Goal: Task Accomplishment & Management: Use online tool/utility

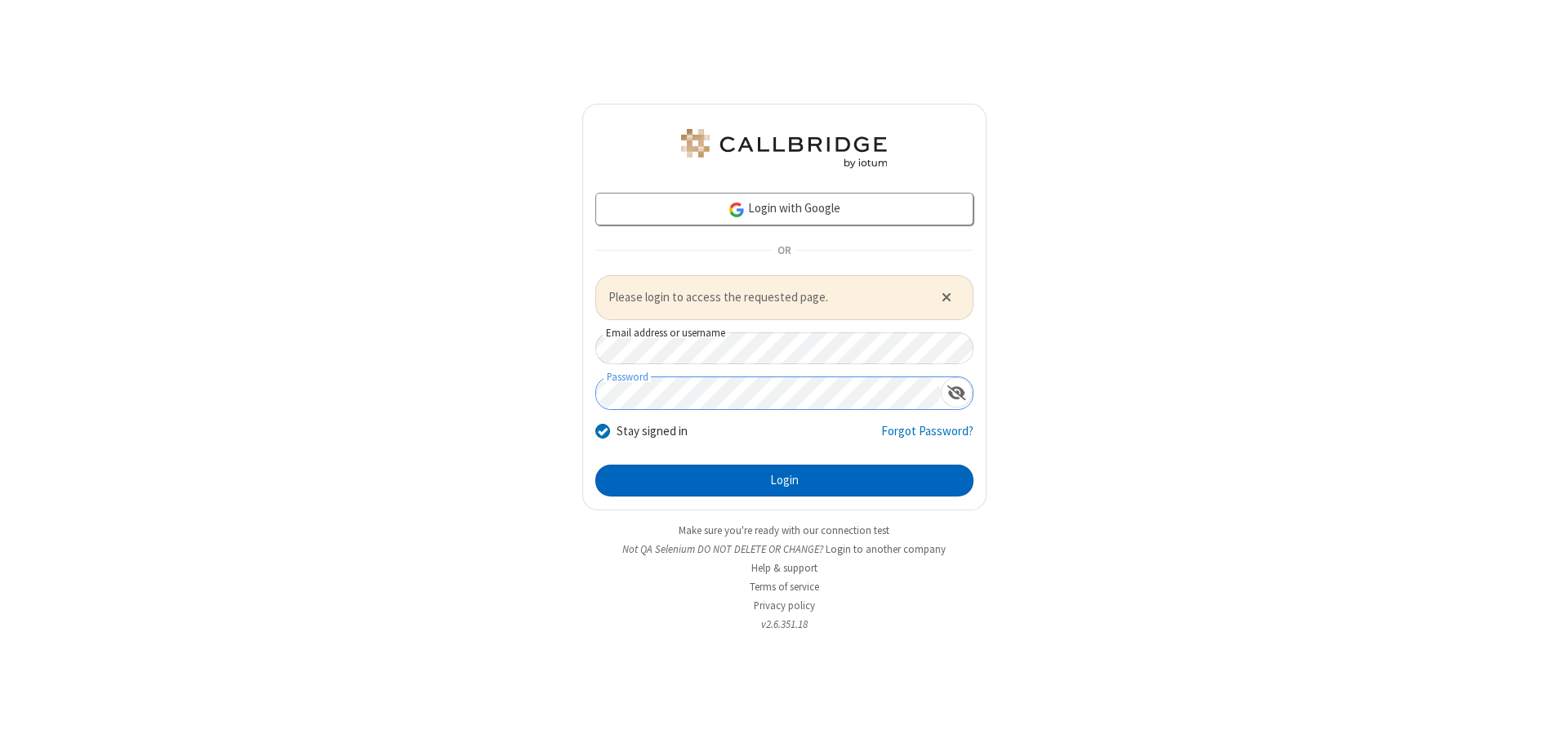
click at [784, 481] on button "Login" at bounding box center [785, 481] width 378 height 32
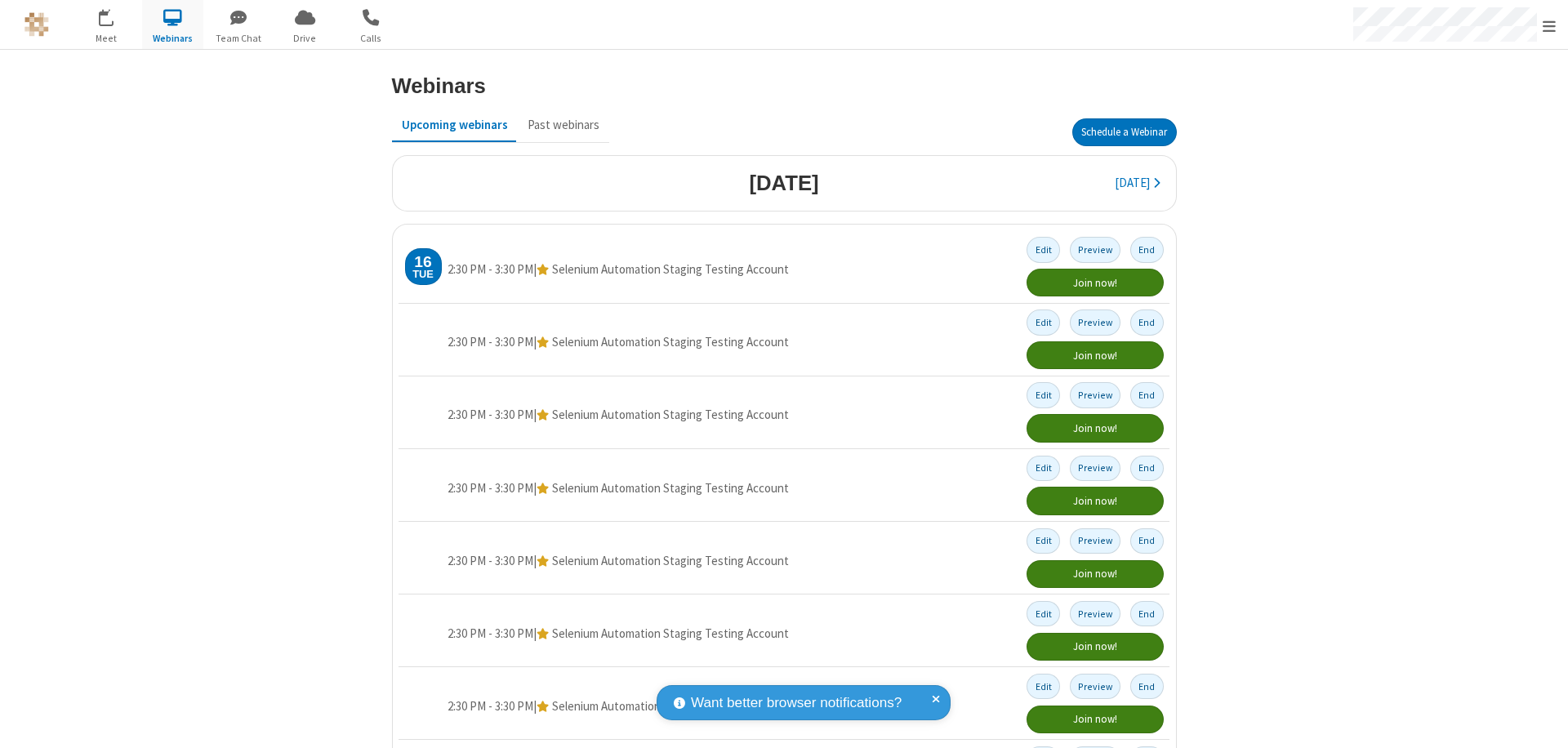
click at [1117, 132] on button "Schedule a Webinar" at bounding box center [1124, 132] width 104 height 27
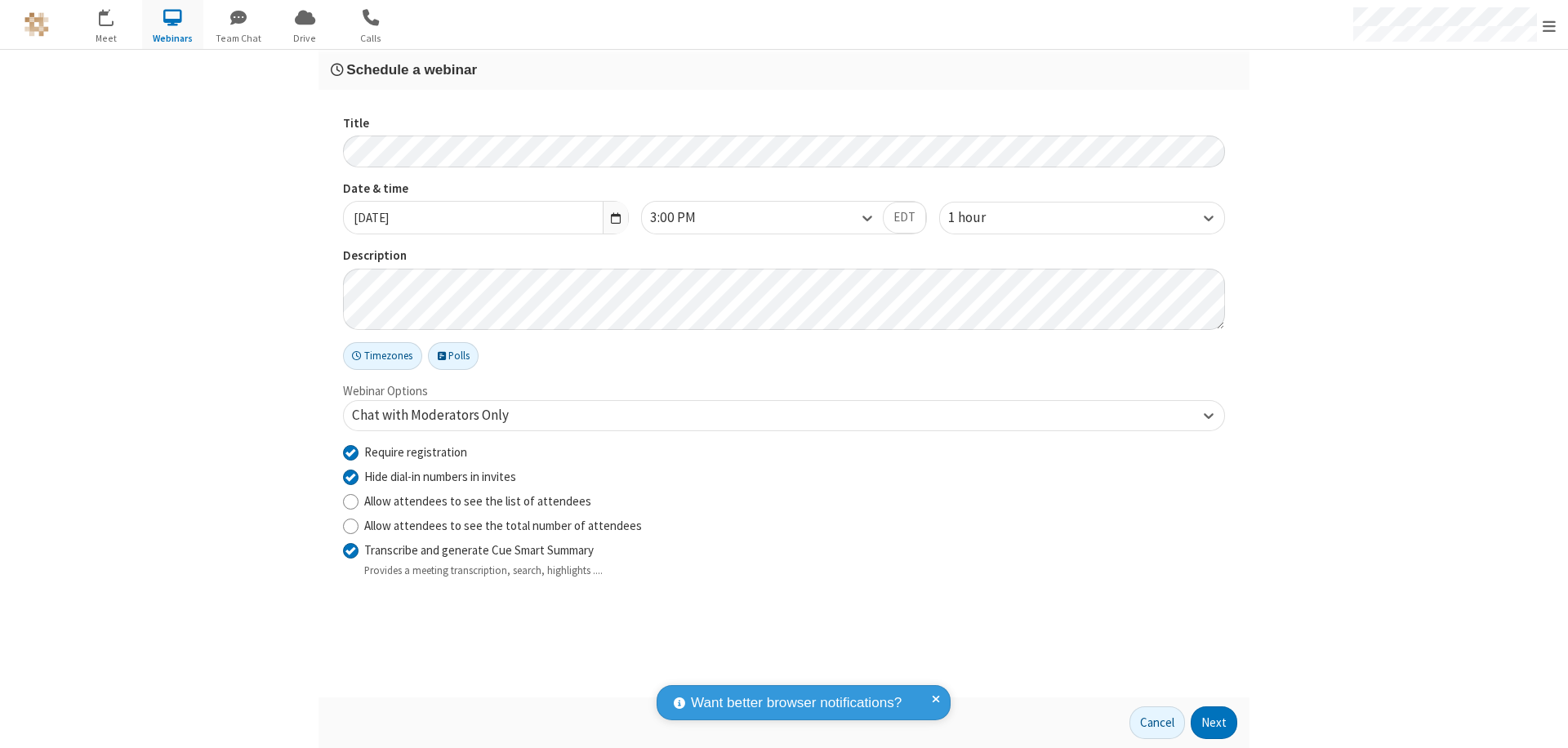
click at [351, 451] on input "Require registration" at bounding box center [351, 451] width 16 height 17
checkbox input "false"
click at [1215, 723] on button "Next" at bounding box center [1215, 722] width 47 height 32
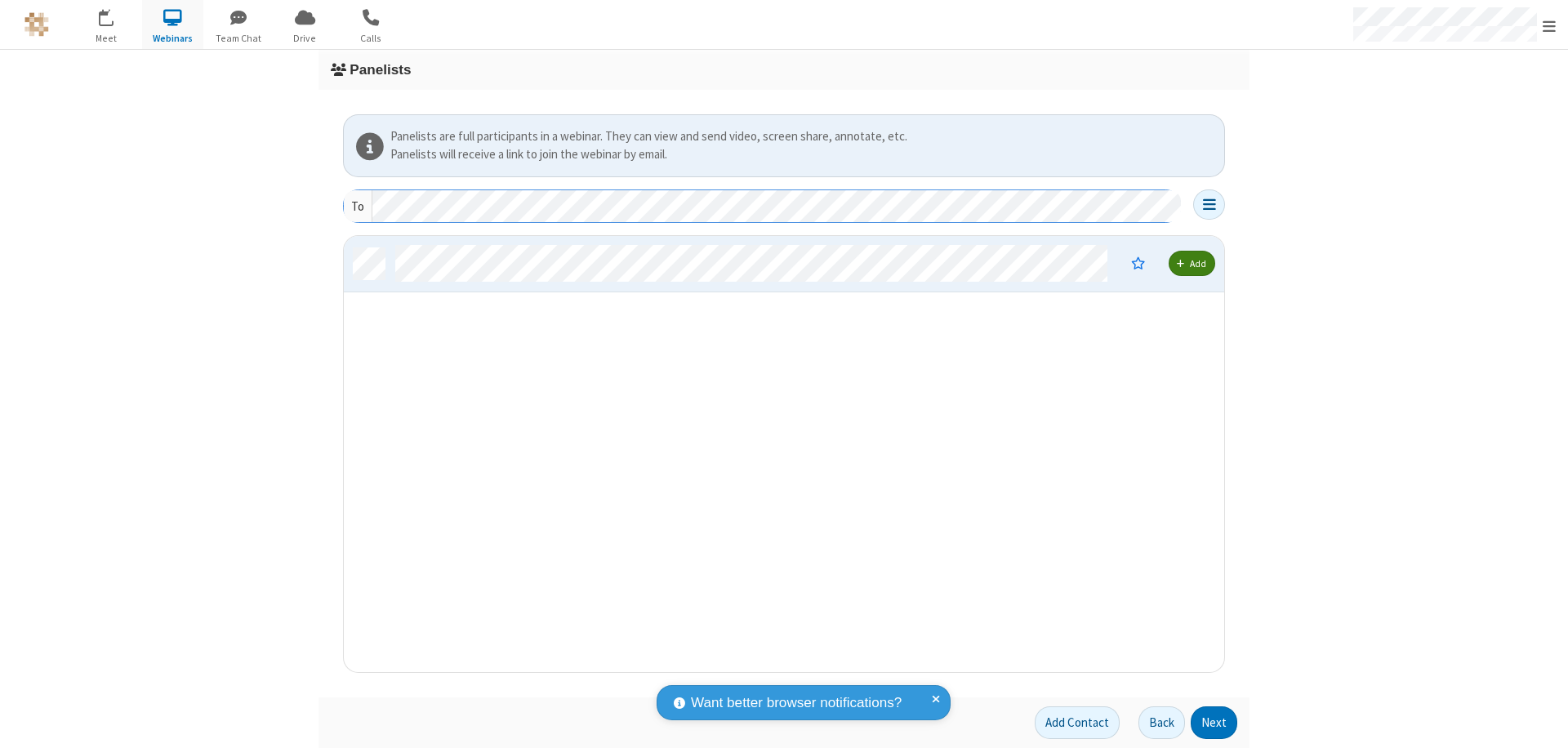
scroll to position [424, 868]
click at [1215, 723] on button "Next" at bounding box center [1215, 722] width 47 height 32
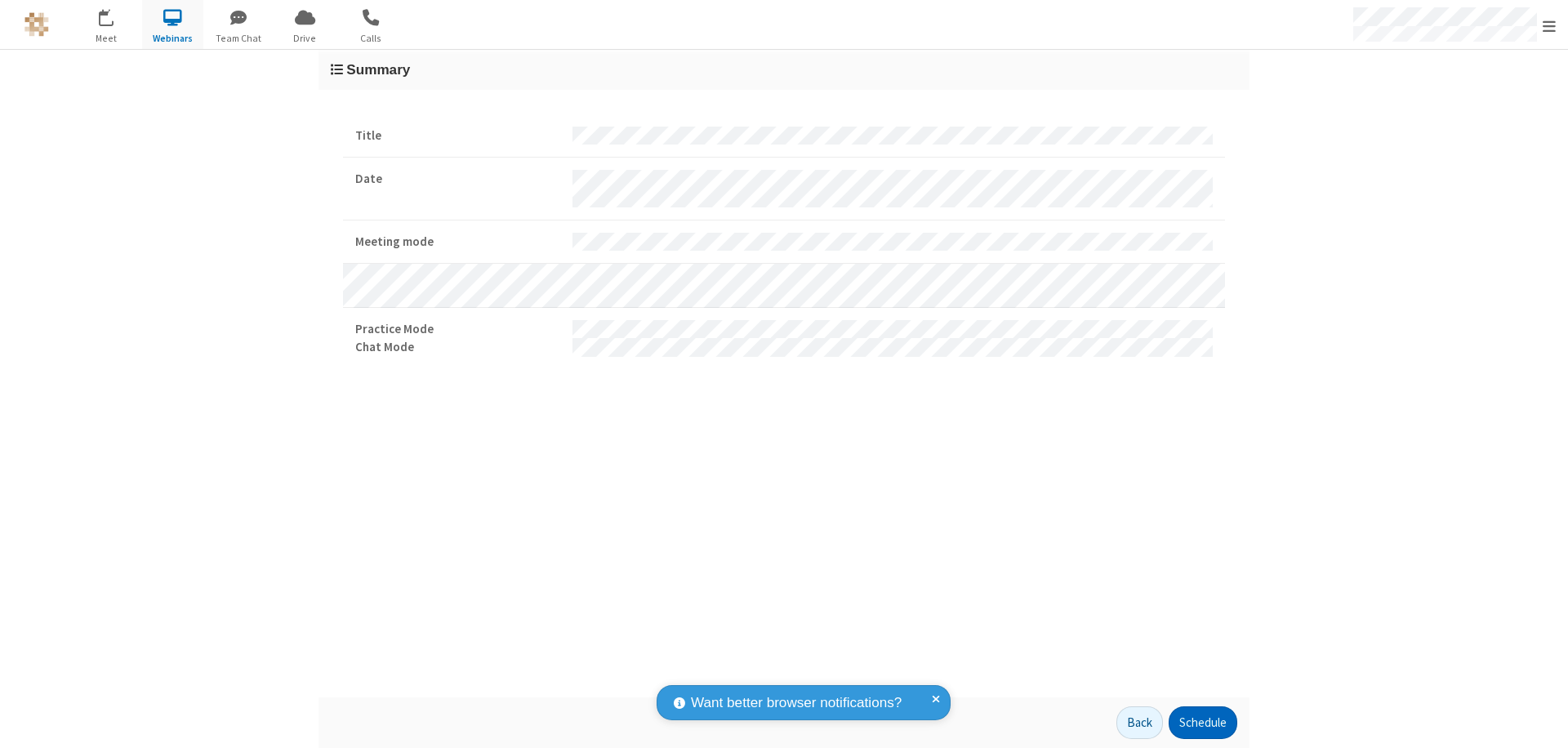
click at [1202, 723] on button "Schedule" at bounding box center [1203, 722] width 68 height 32
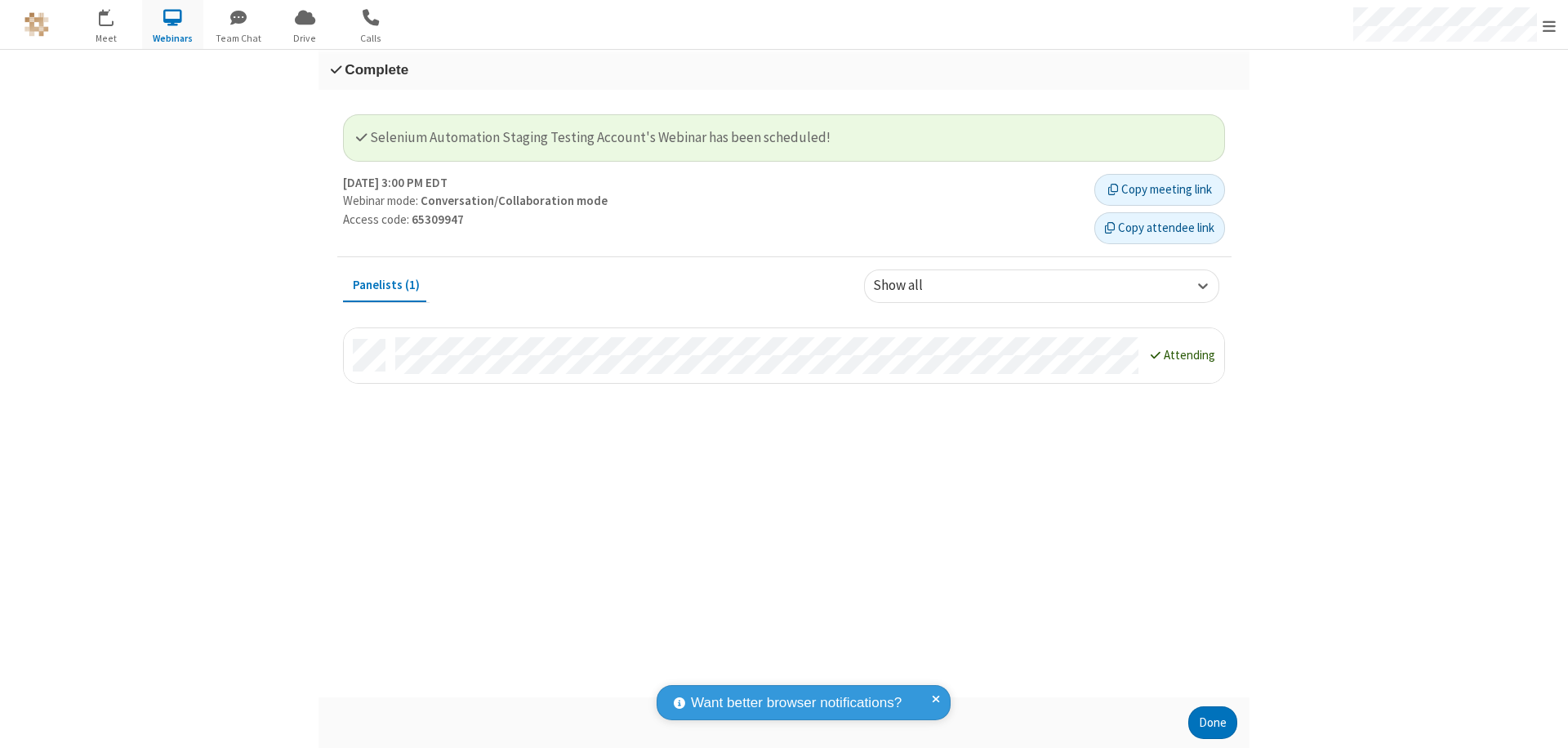
click at [1213, 723] on button "Done" at bounding box center [1213, 722] width 49 height 32
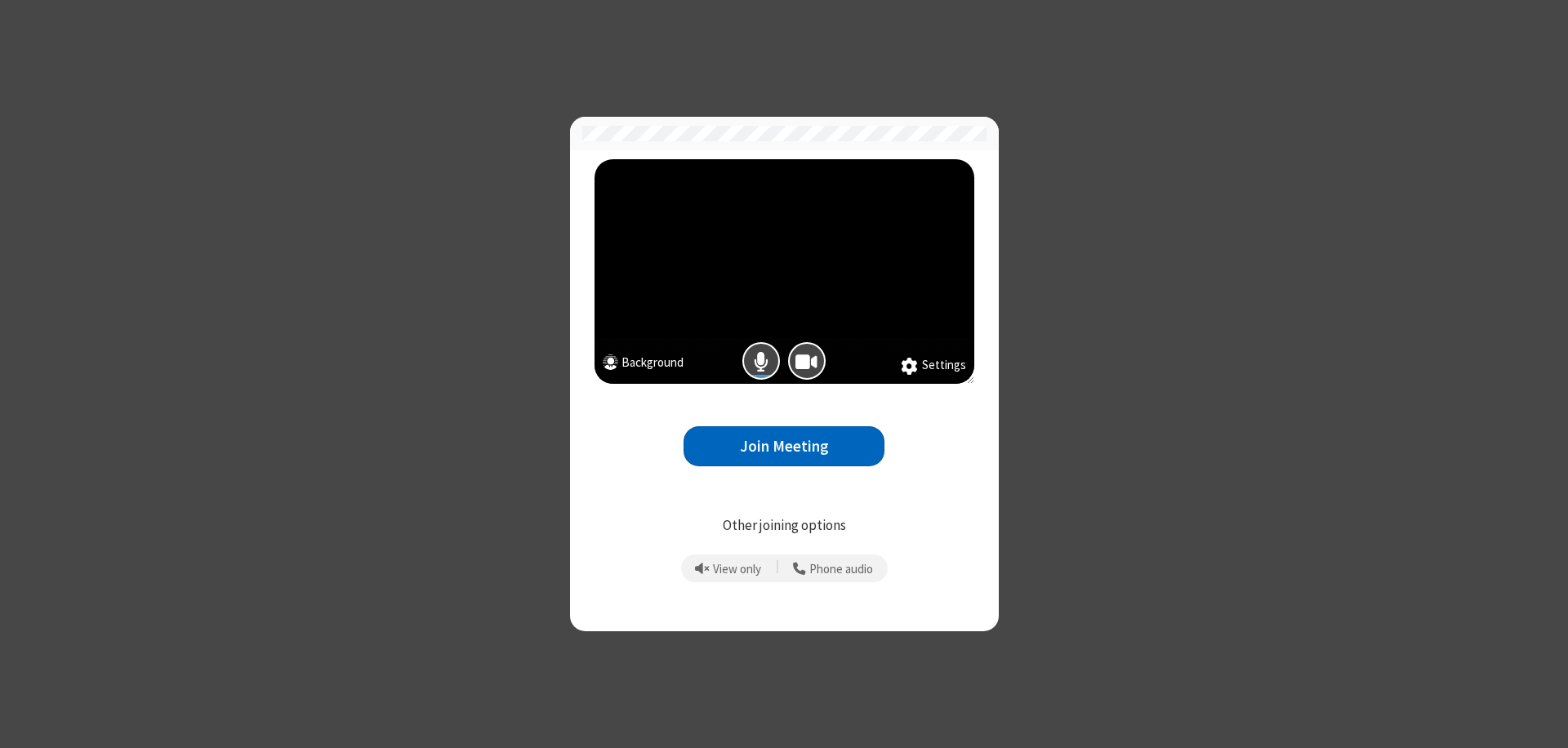
click at [784, 446] on button "Join Meeting" at bounding box center [784, 446] width 201 height 40
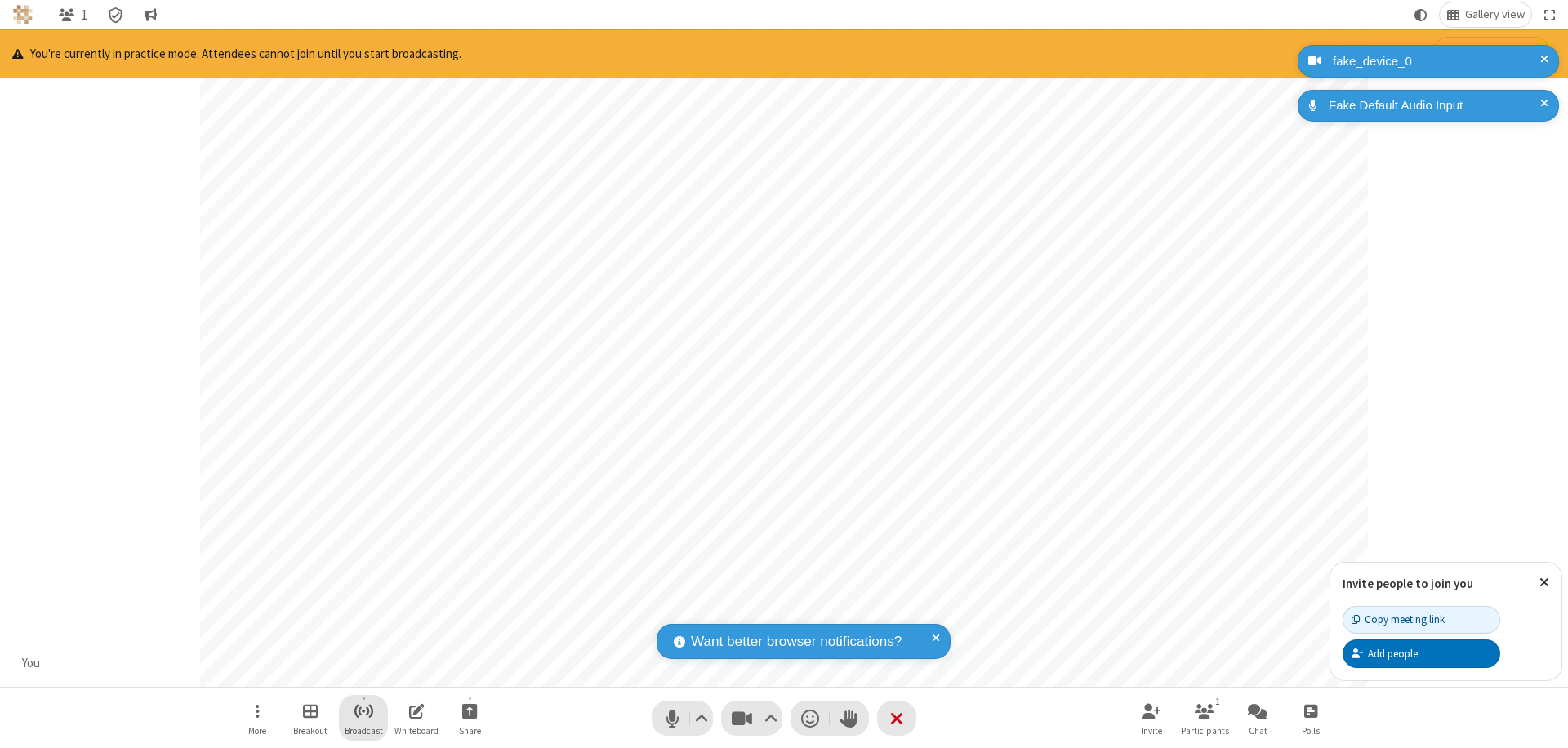
click at [362, 711] on span "Start broadcast" at bounding box center [364, 711] width 21 height 21
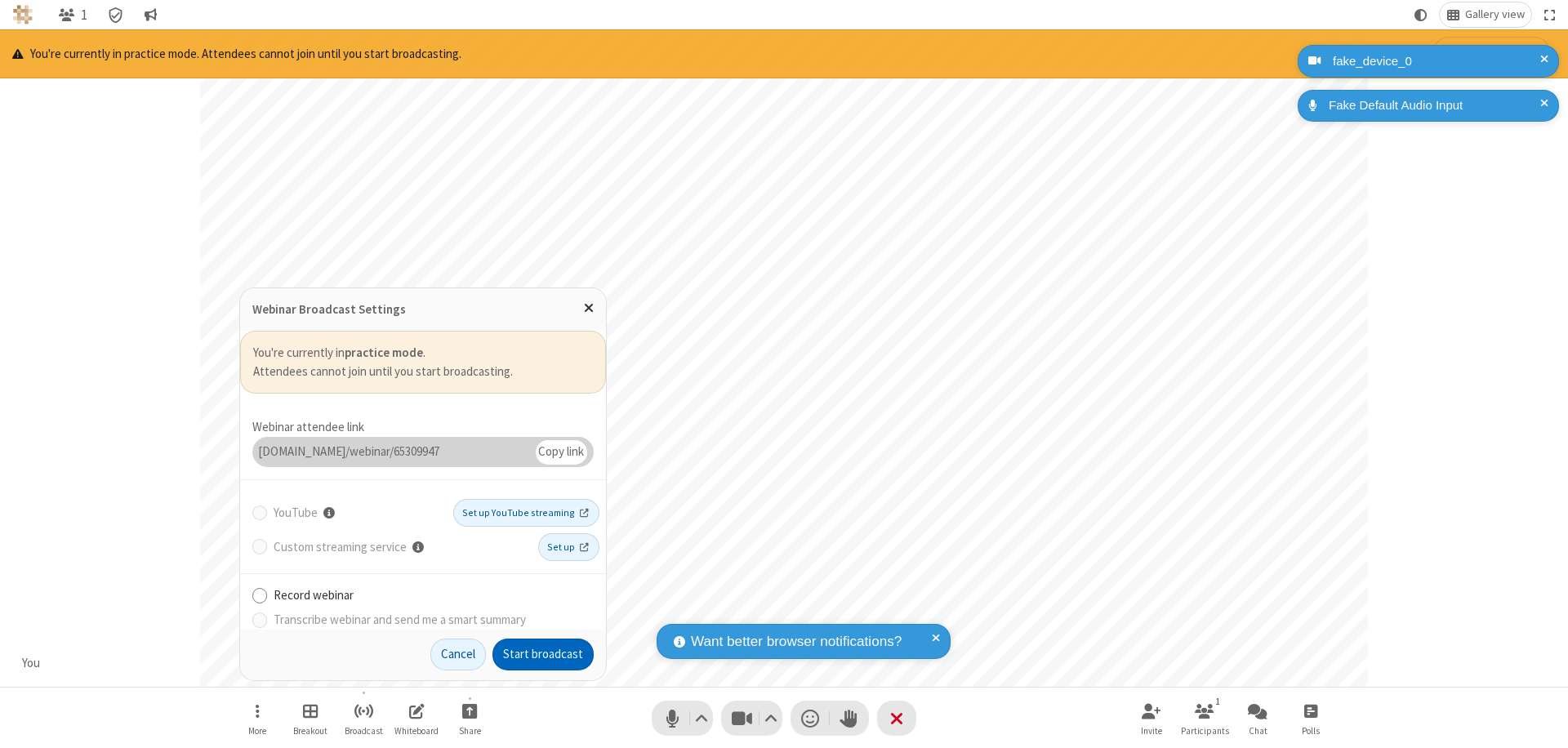
click at [543, 654] on button "Start broadcast" at bounding box center [543, 655] width 102 height 32
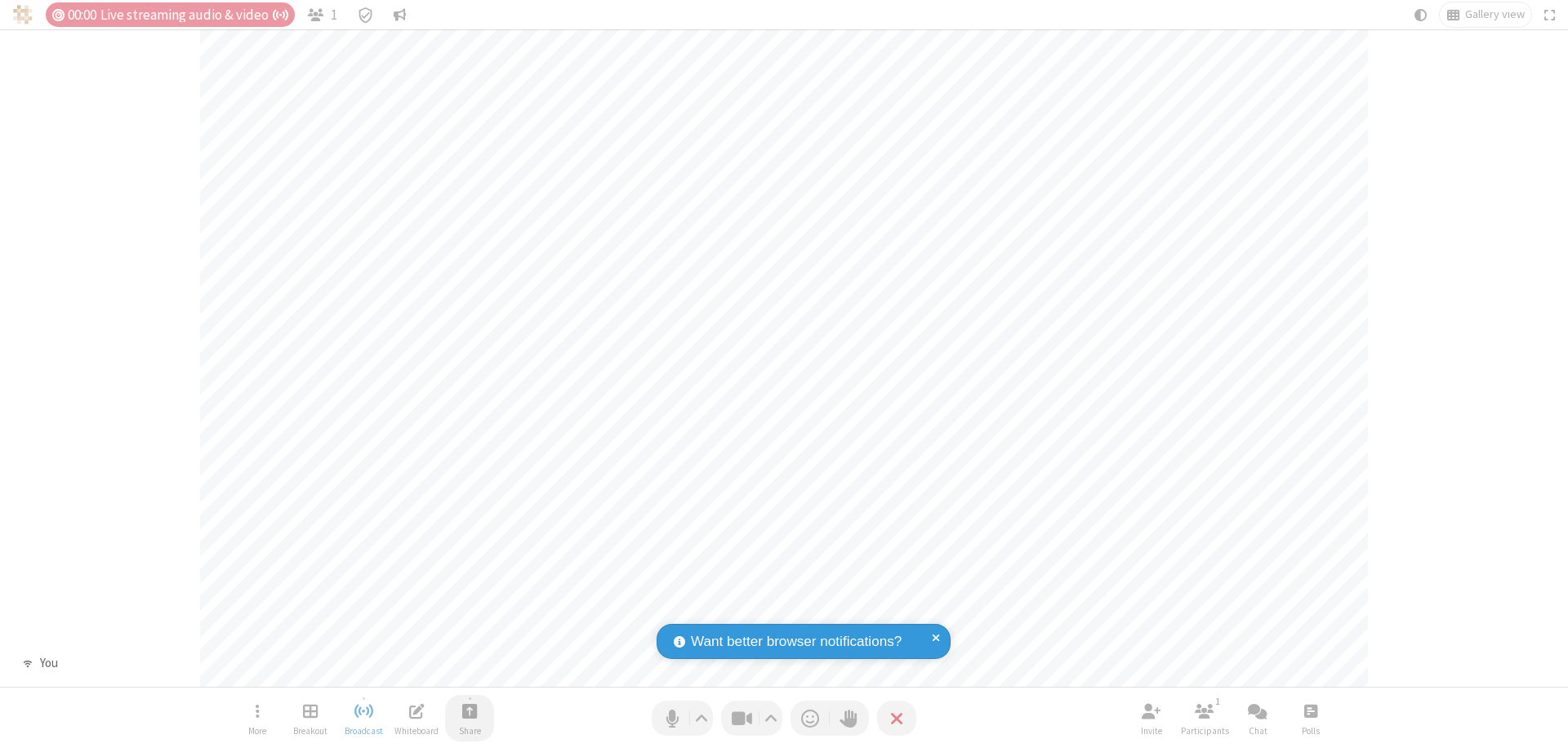
click at [470, 711] on span "Start sharing" at bounding box center [470, 711] width 16 height 21
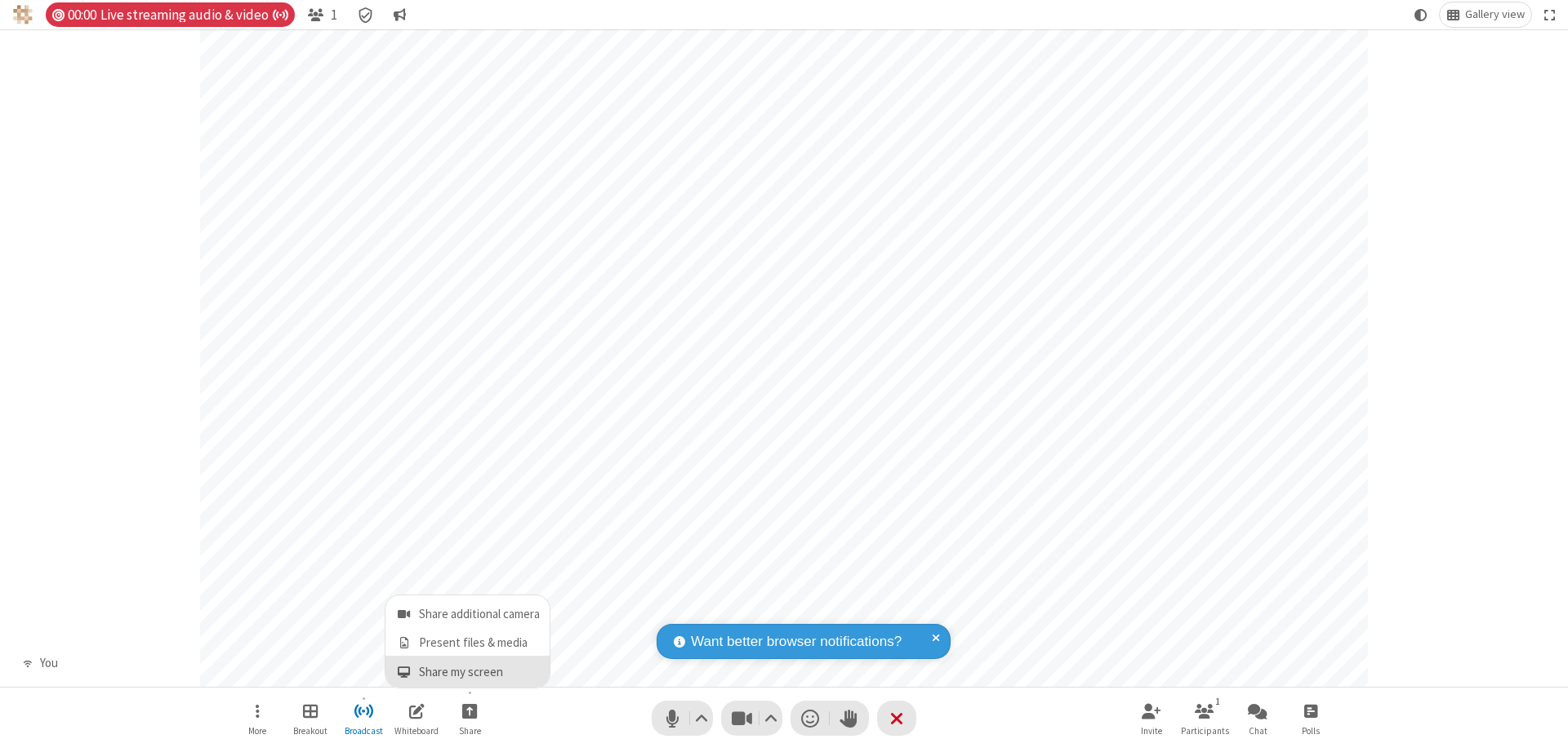
click at [403, 671] on span "Share my screen" at bounding box center [404, 672] width 19 height 14
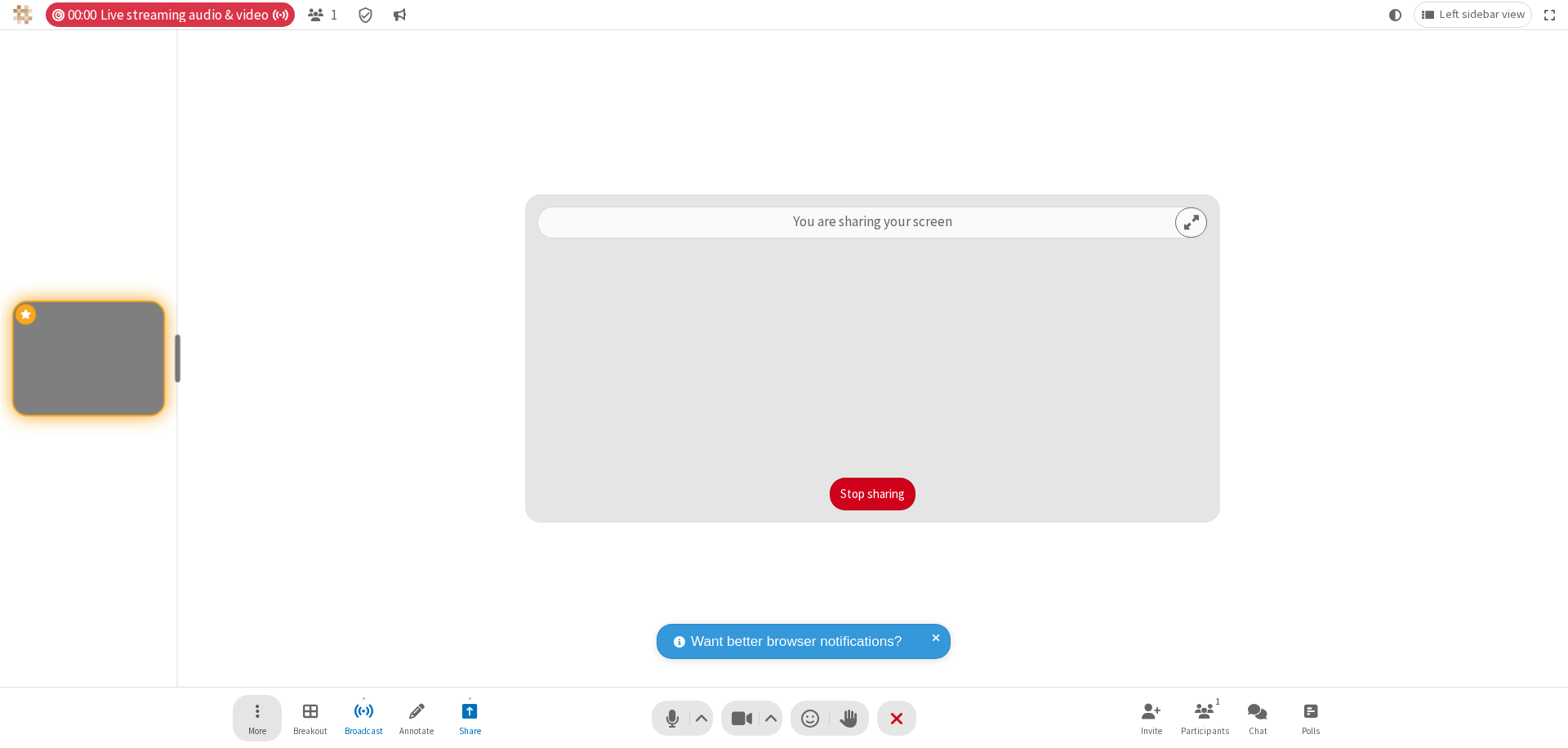
click at [257, 718] on span "Open menu" at bounding box center [257, 711] width 4 height 21
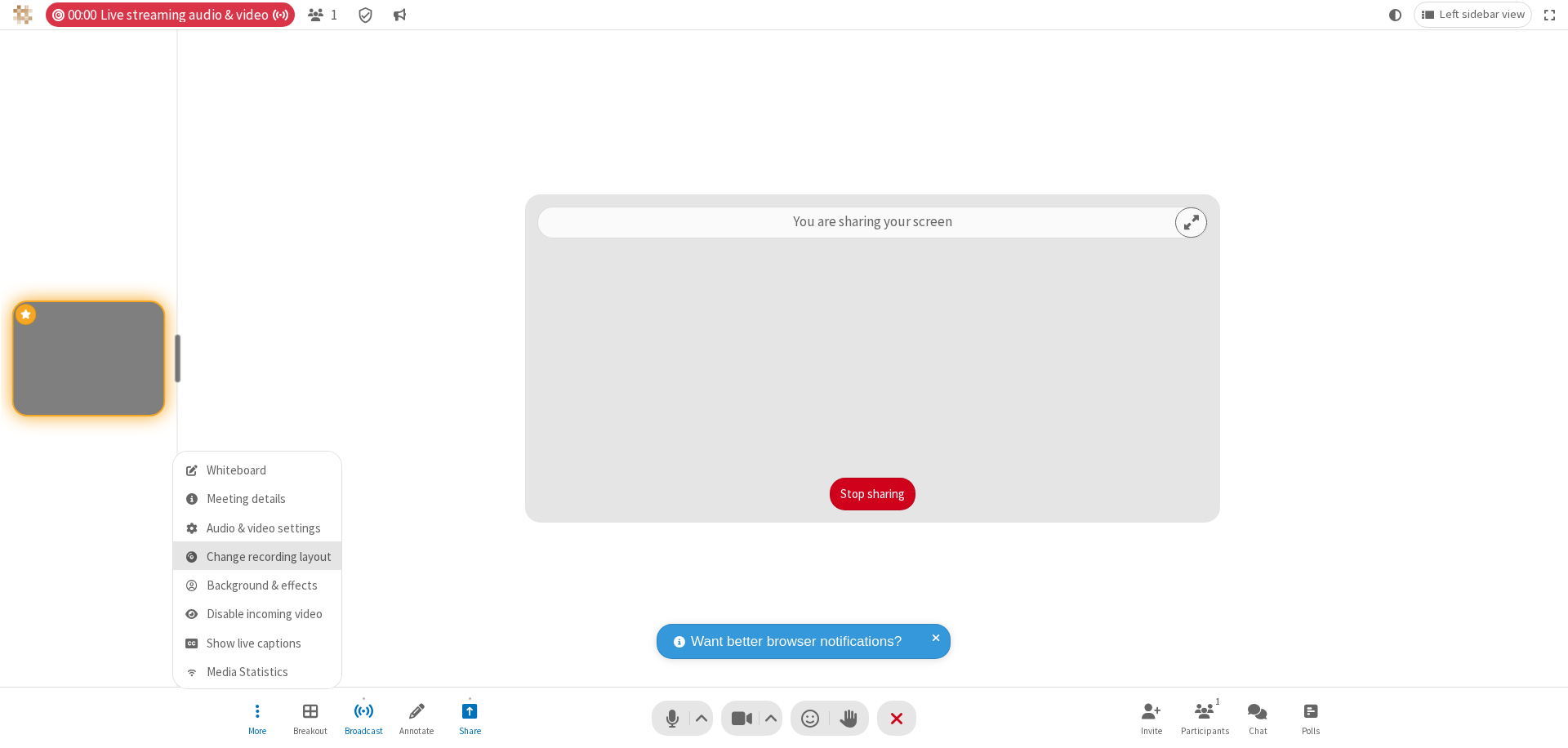
click at [269, 557] on span "Change recording layout" at bounding box center [269, 557] width 125 height 14
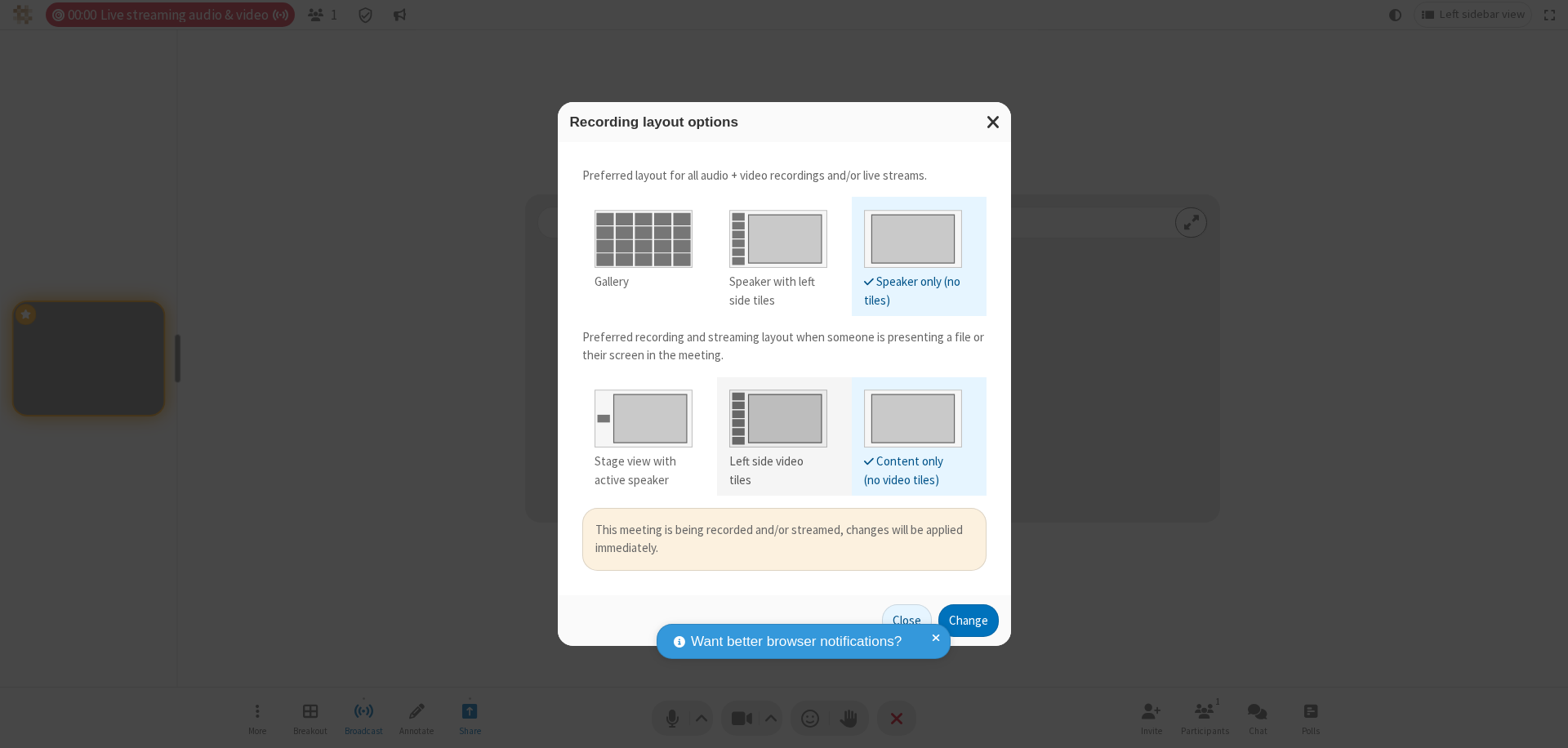
click at [777, 461] on div "Left side video tiles" at bounding box center [779, 471] width 98 height 37
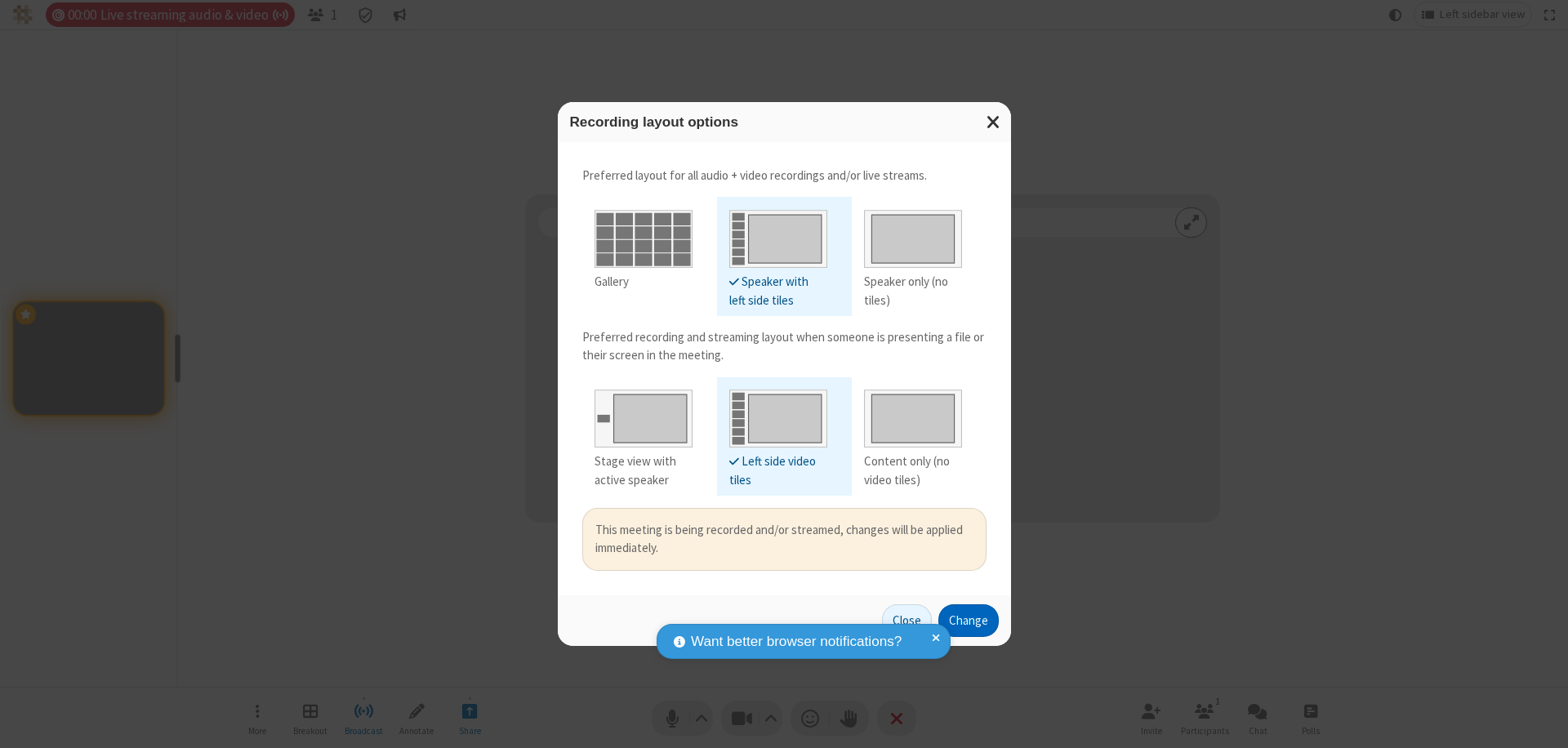
click at [968, 620] on button "Change" at bounding box center [969, 621] width 61 height 32
click at [907, 620] on button "Close" at bounding box center [907, 621] width 50 height 32
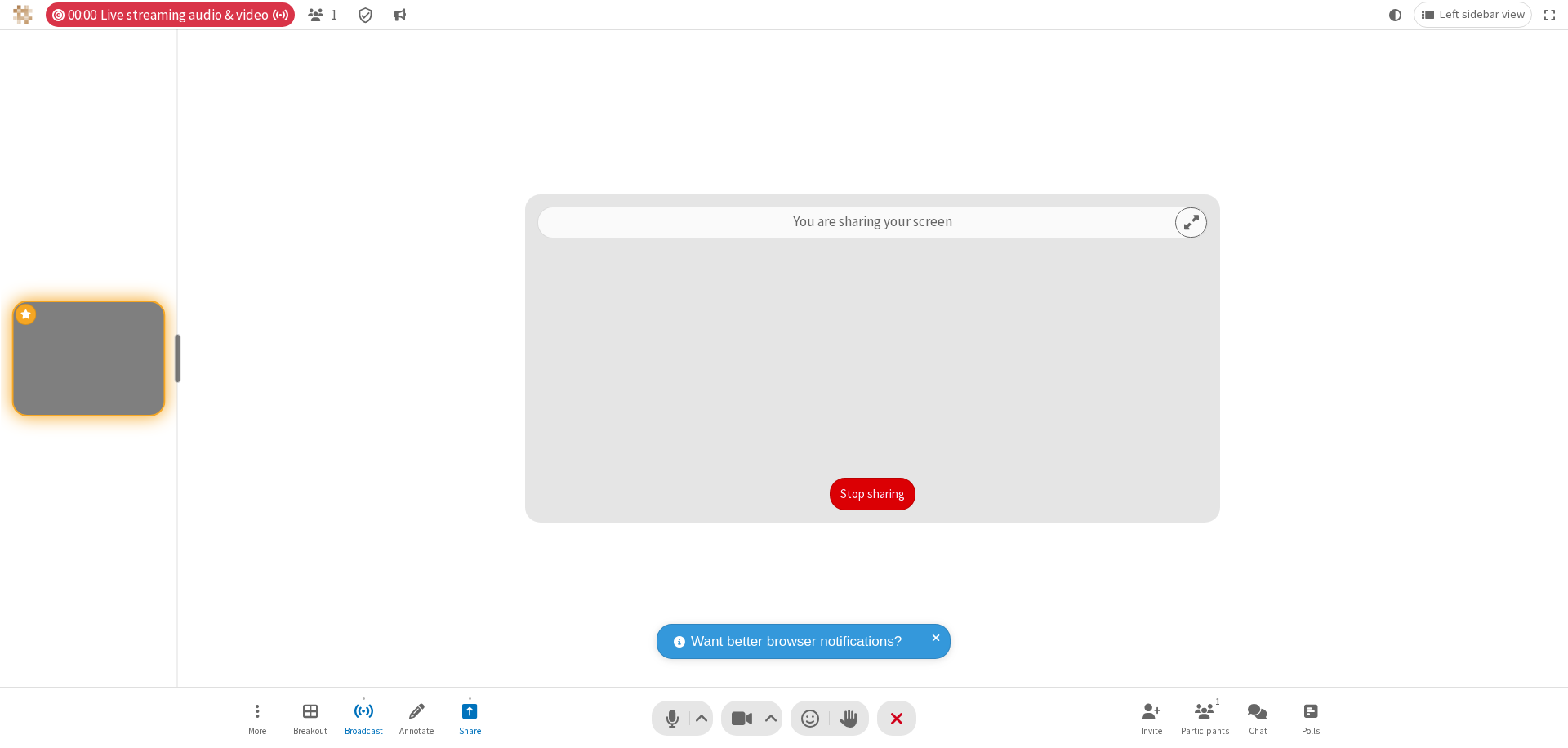
click at [872, 494] on button "Stop sharing" at bounding box center [872, 494] width 86 height 32
